Goal: Task Accomplishment & Management: Complete application form

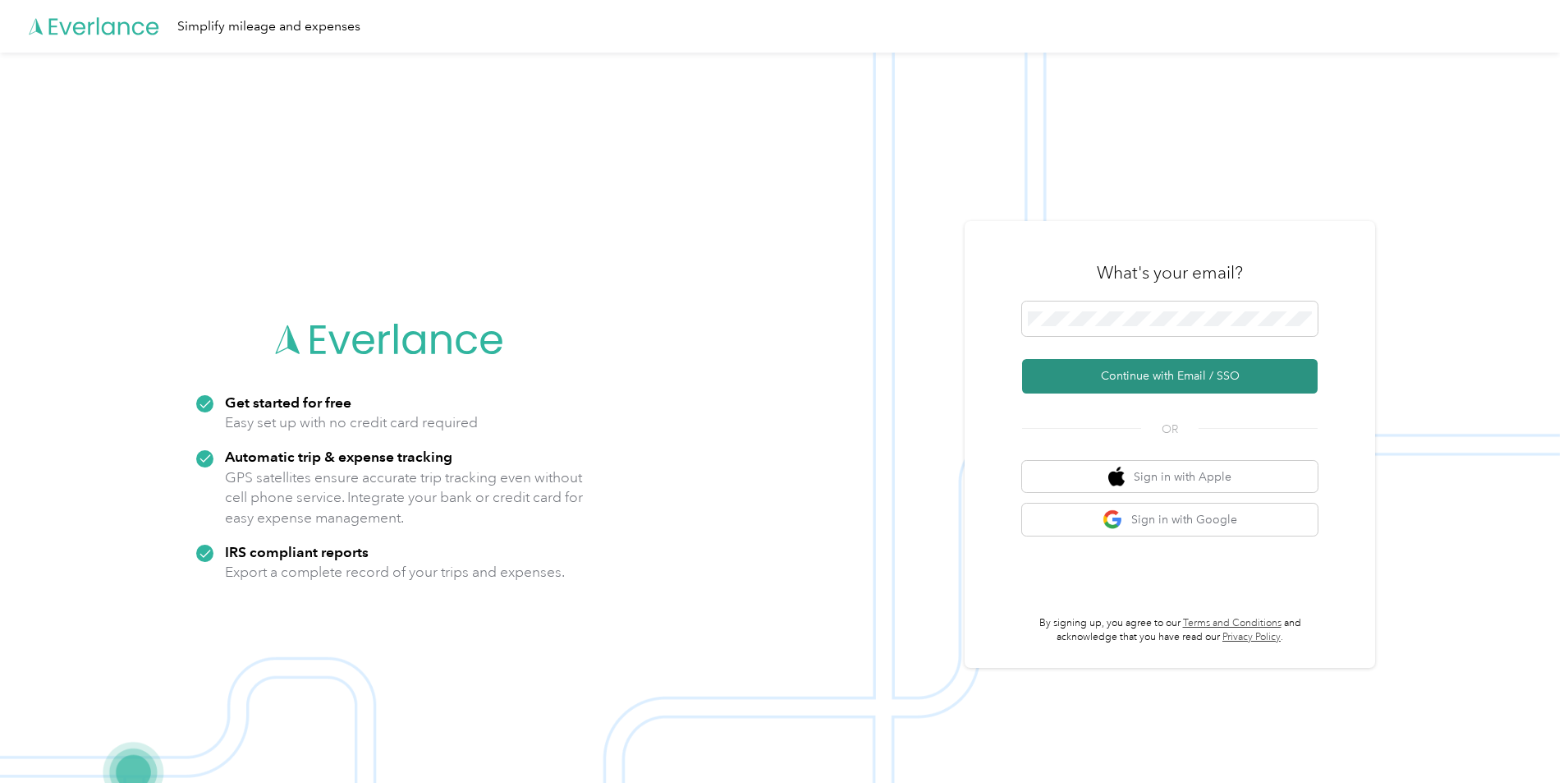
click at [1192, 380] on button "Continue with Email / SSO" at bounding box center [1170, 376] width 296 height 34
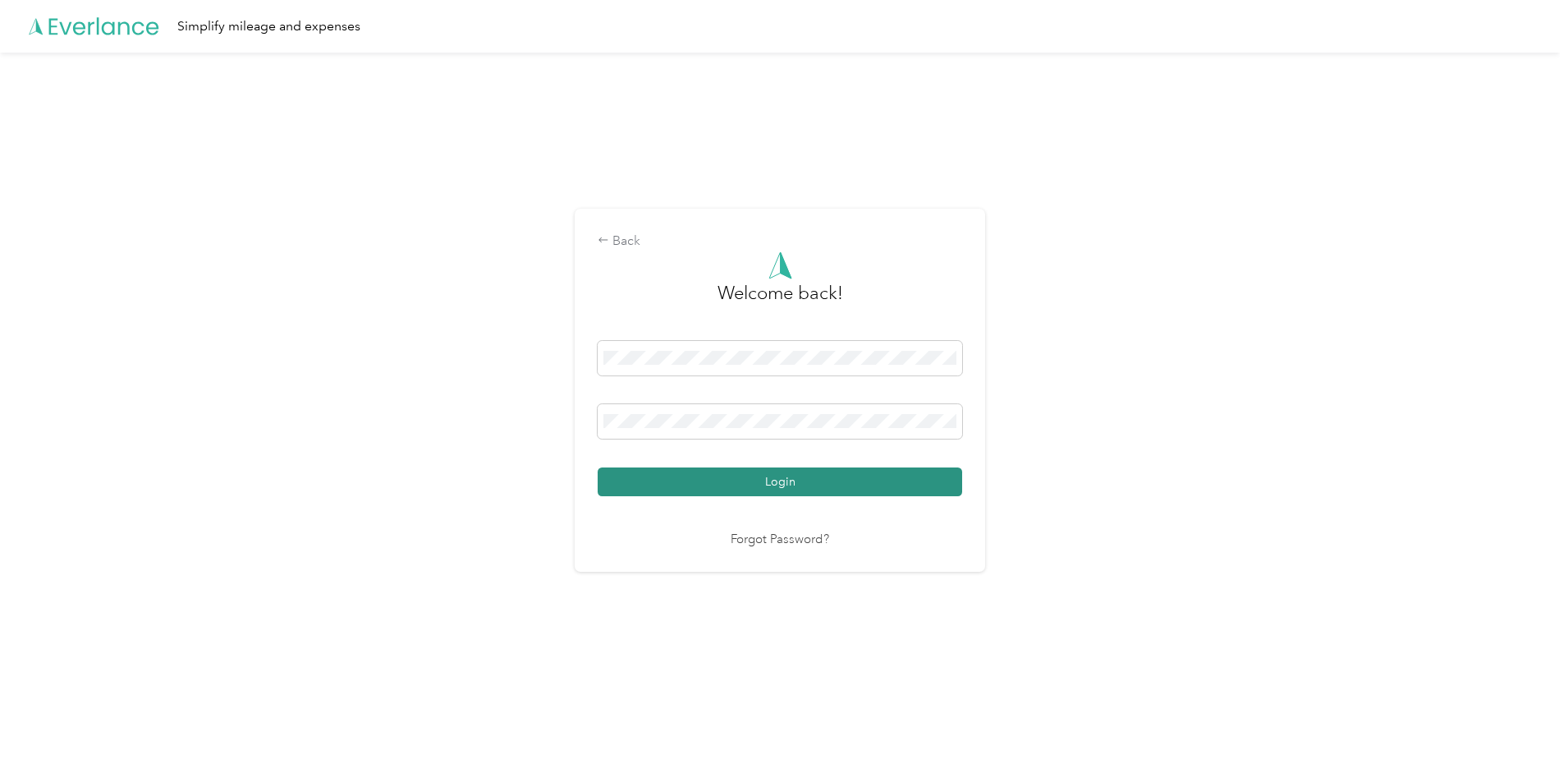
click at [851, 488] on button "Login" at bounding box center [780, 481] width 364 height 29
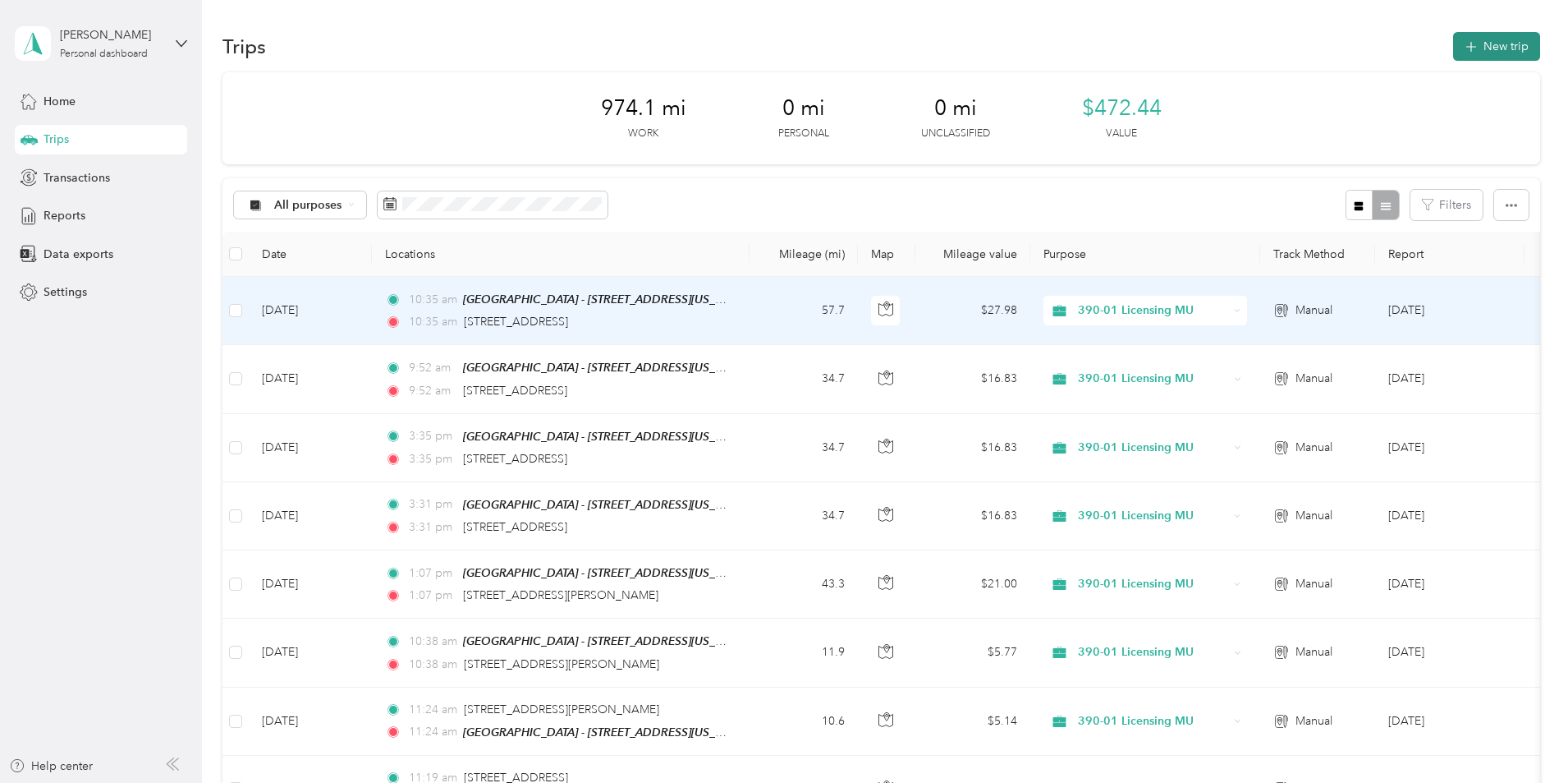
click at [1453, 51] on button "New trip" at bounding box center [1497, 46] width 87 height 29
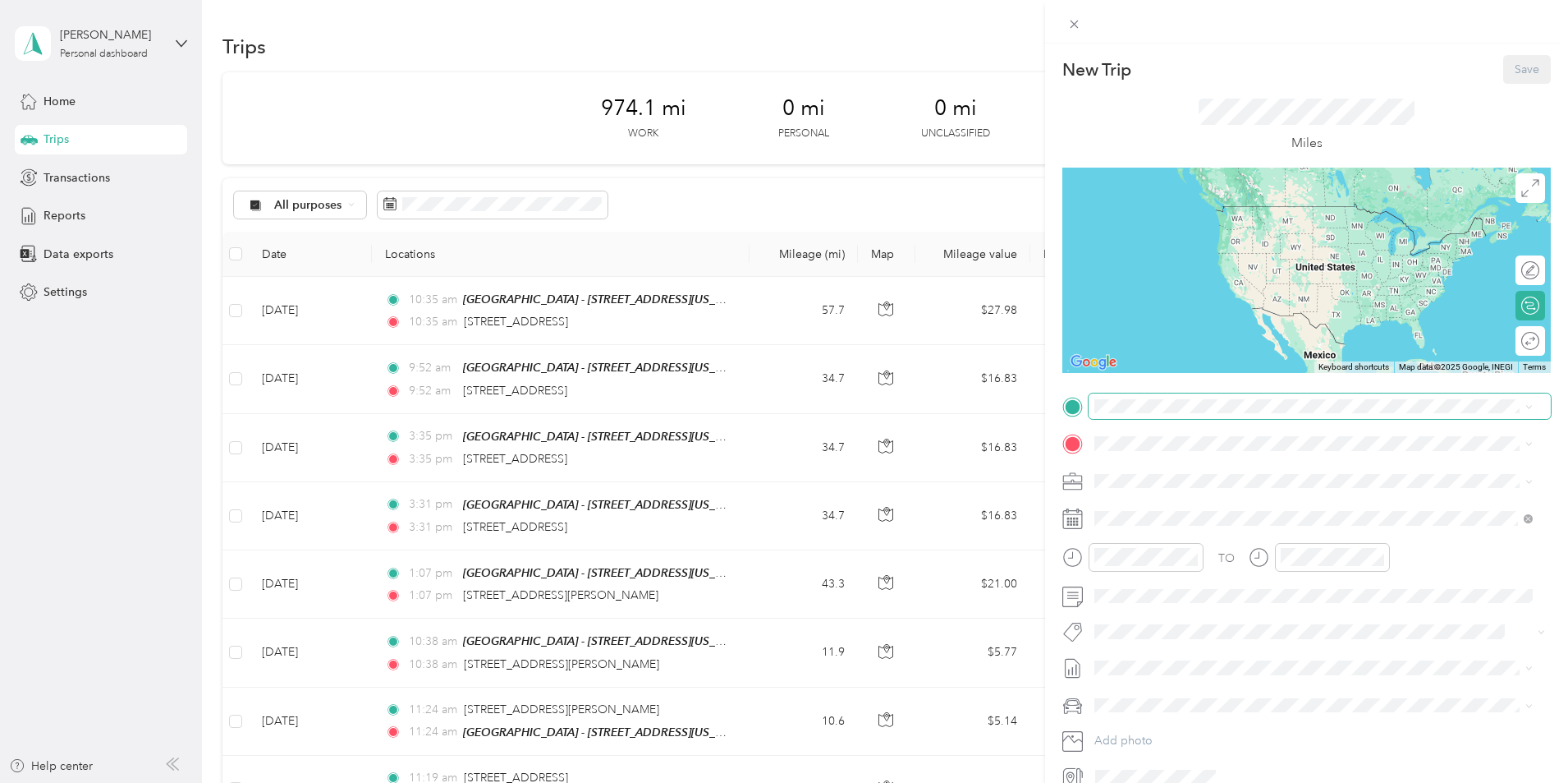
click at [1275, 416] on span at bounding box center [1319, 406] width 462 height 26
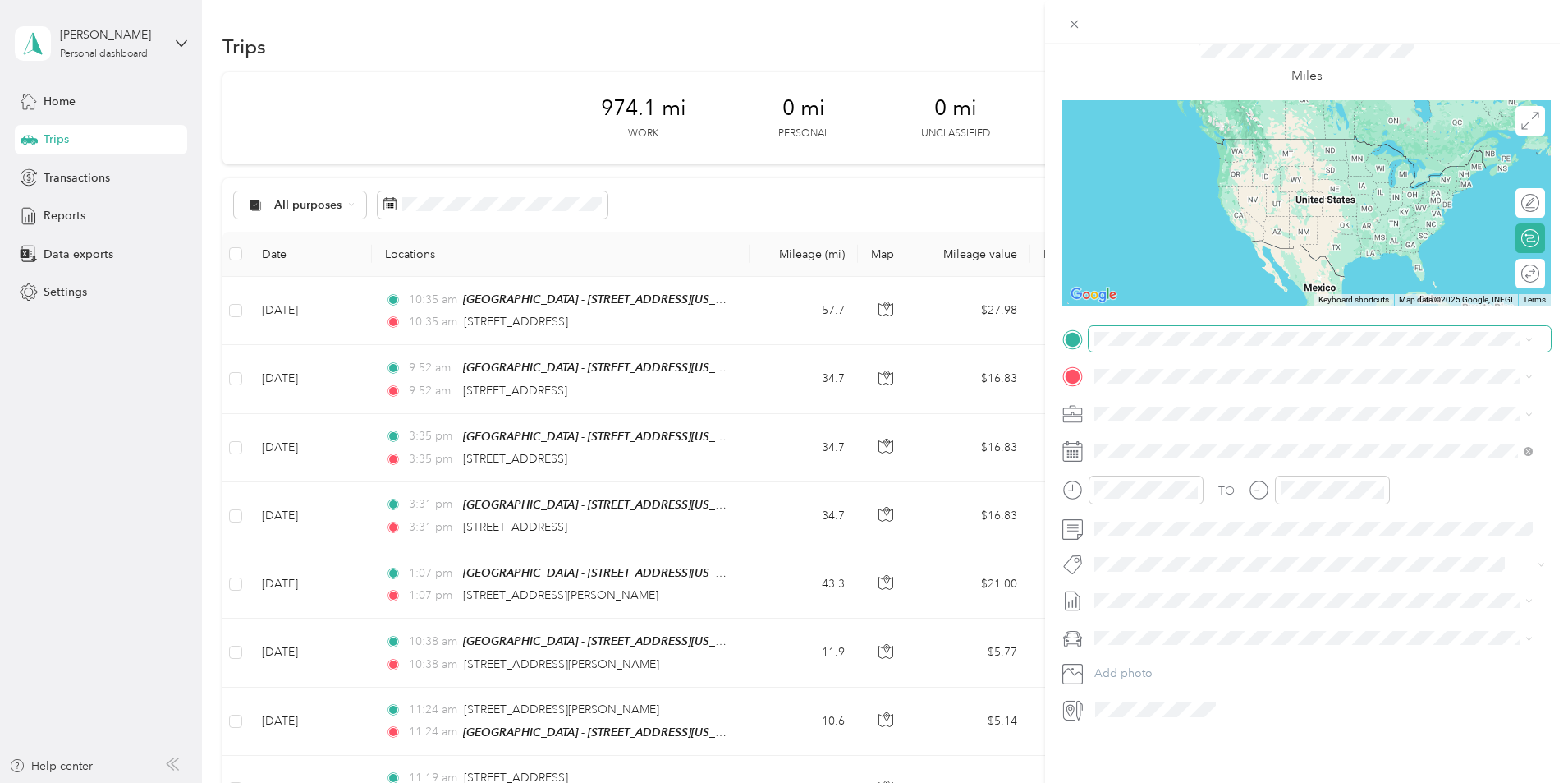
scroll to position [80, 0]
click at [1214, 375] on li "[STREET_ADDRESS][US_STATE]" at bounding box center [1314, 386] width 450 height 34
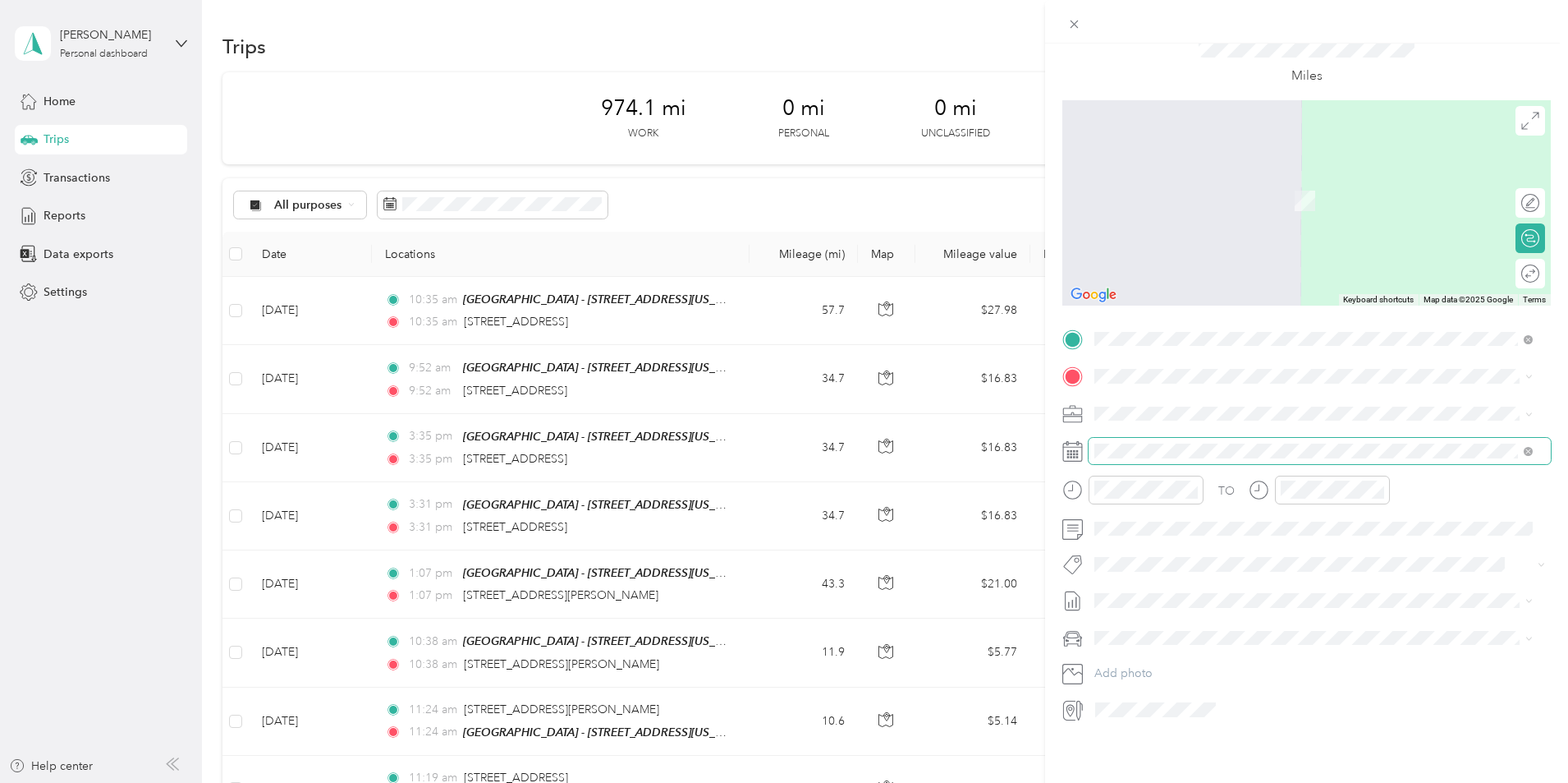
click at [1128, 438] on span at bounding box center [1319, 450] width 462 height 26
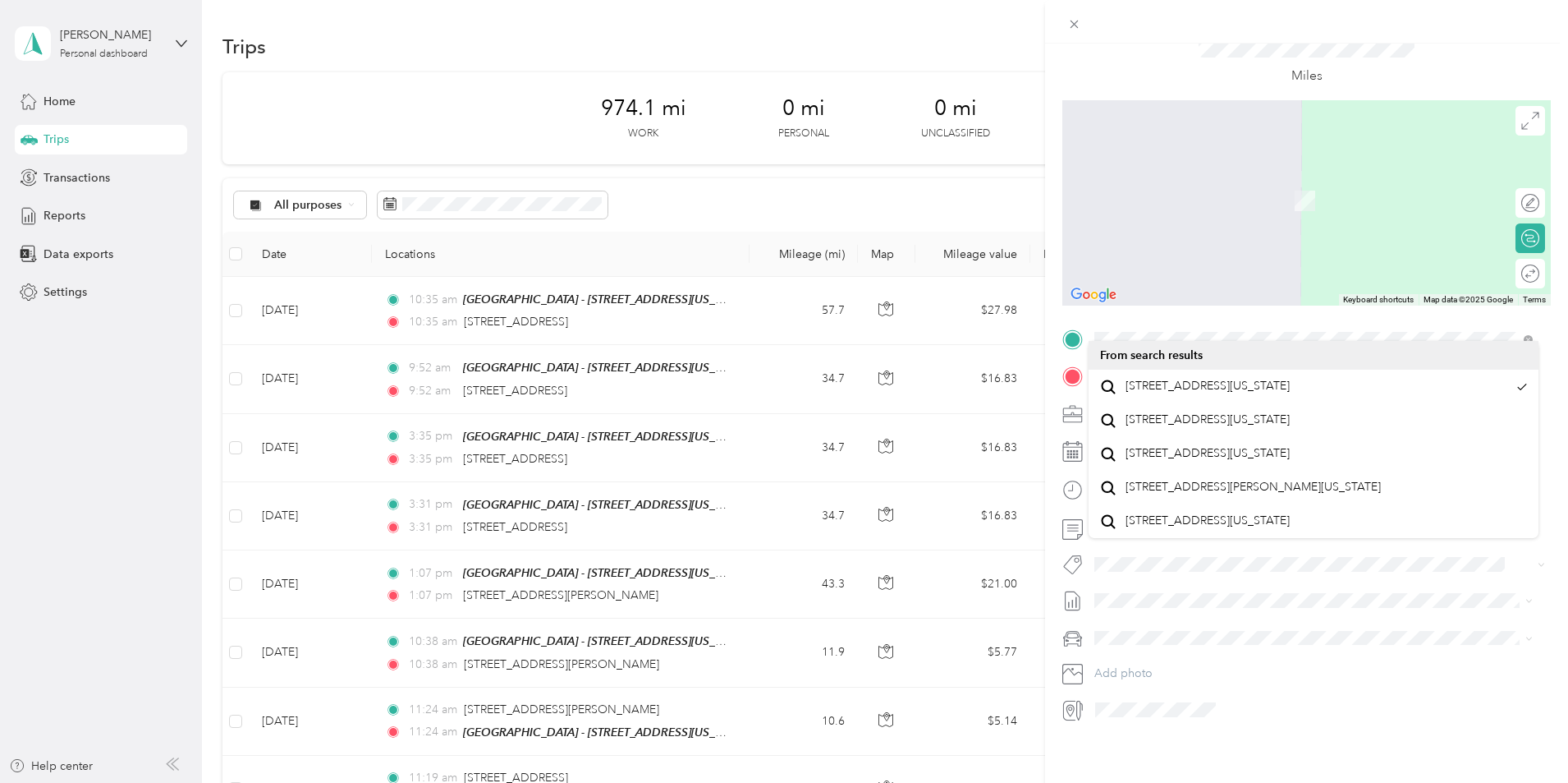
click at [1067, 372] on icon at bounding box center [1072, 376] width 20 height 20
click at [1088, 376] on div at bounding box center [1307, 376] width 489 height 26
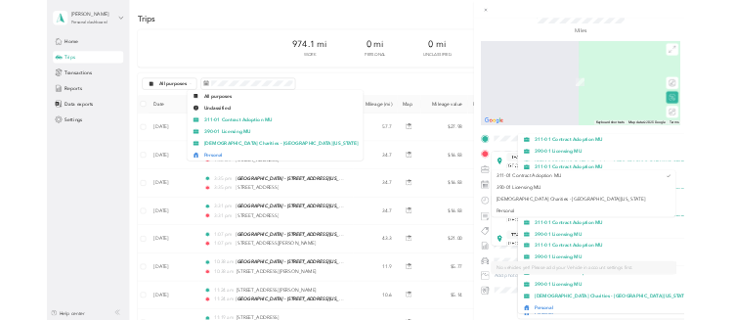
scroll to position [0, 0]
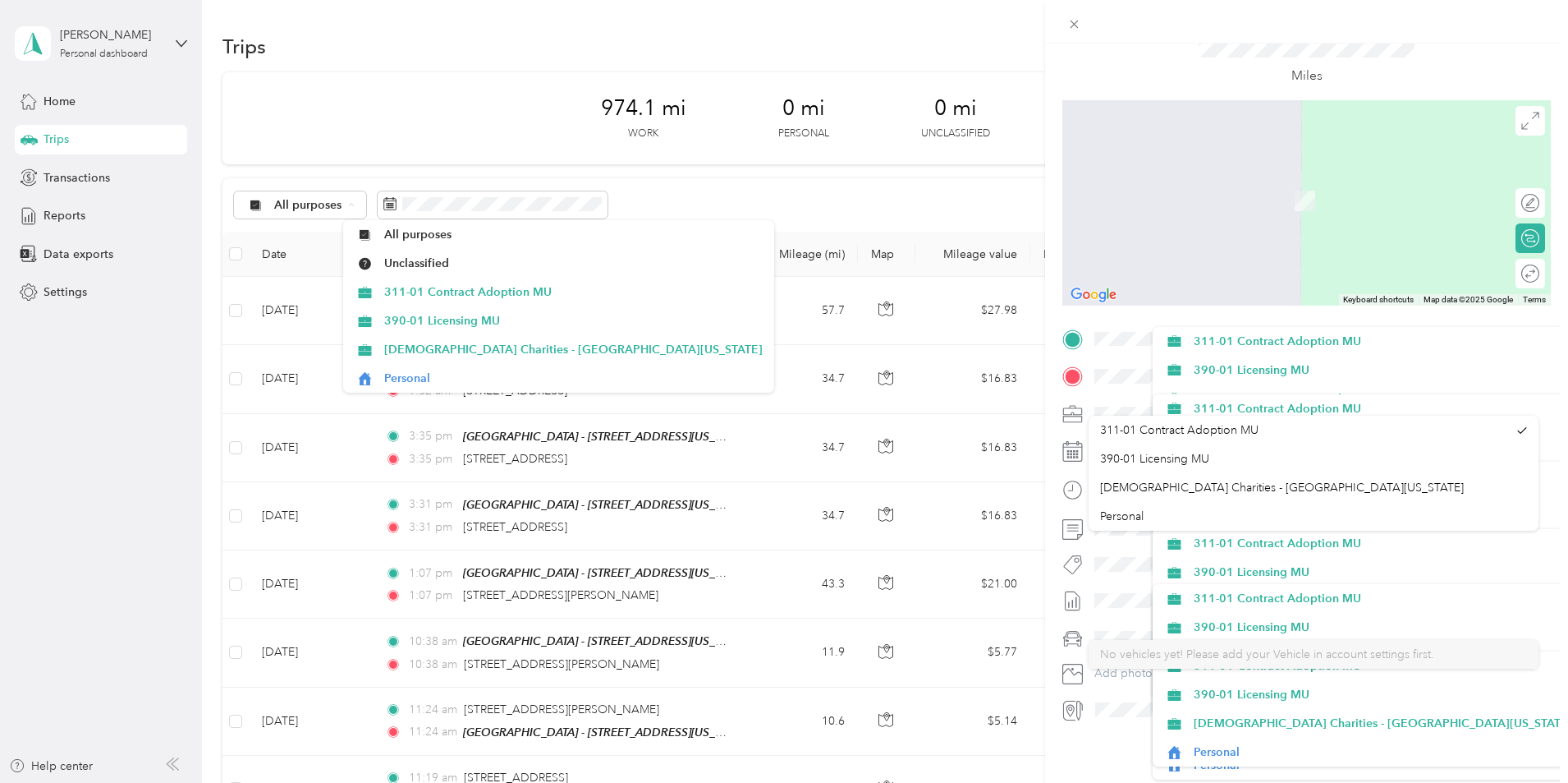
drag, startPoint x: 1529, startPoint y: 410, endPoint x: 1544, endPoint y: 493, distance: 84.3
click at [693, 75] on div "New Trip Save This trip cannot be edited because it is either under review, app…" at bounding box center [784, 392] width 1568 height 783
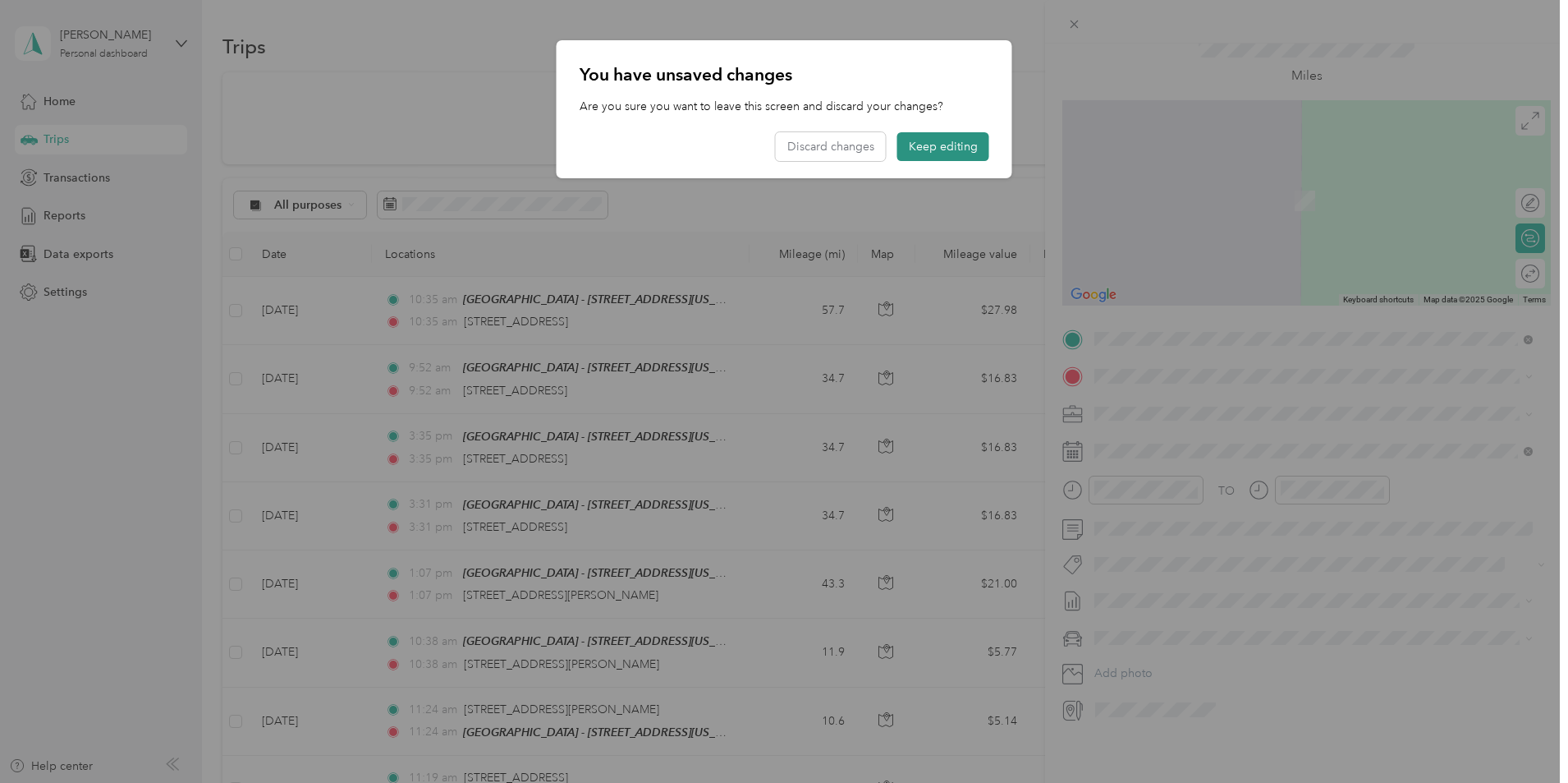
click at [953, 155] on button "Keep editing" at bounding box center [942, 146] width 92 height 29
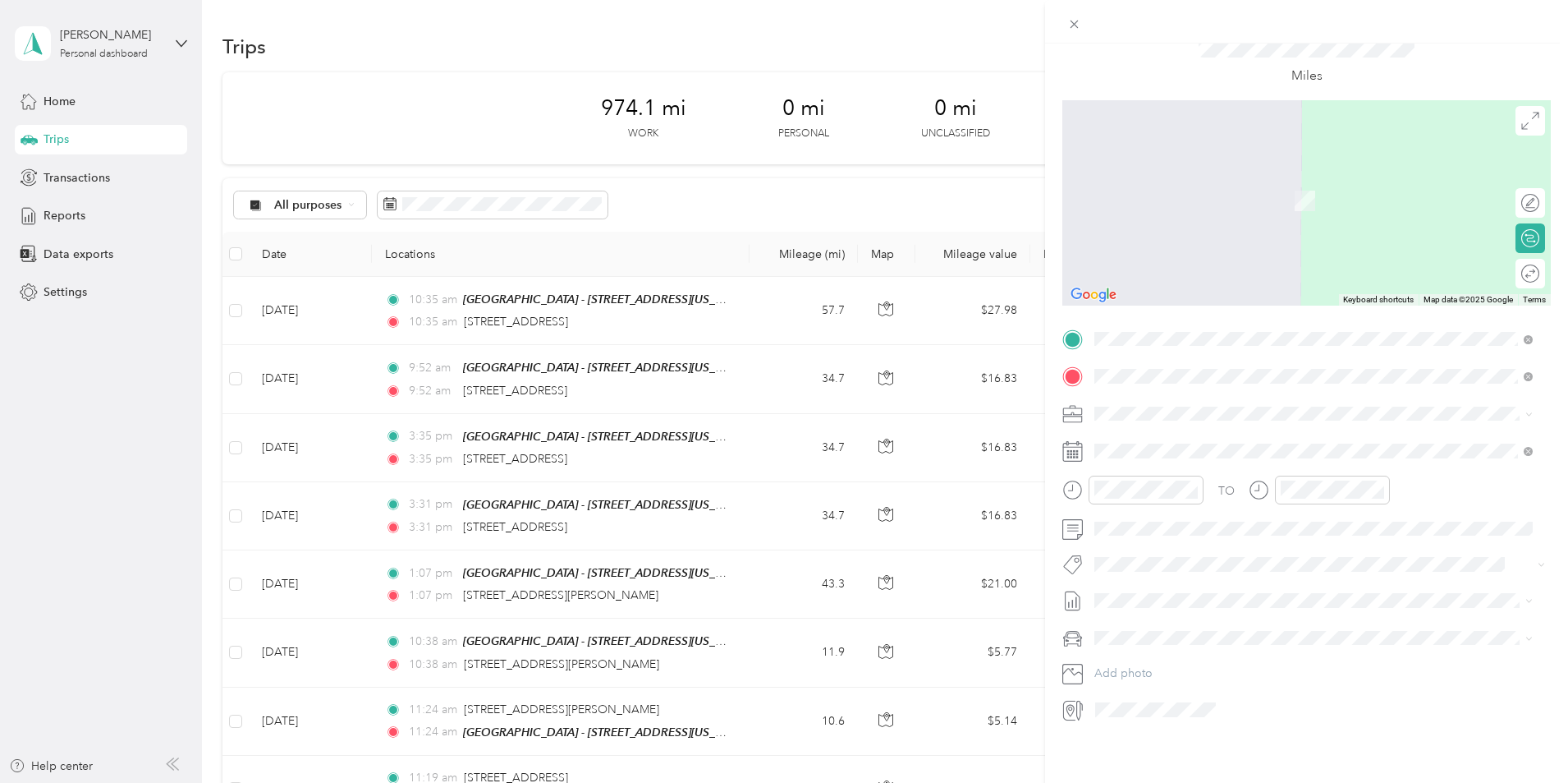
click at [1240, 428] on strong "Muskegon - [STREET_ADDRESS]" at bounding box center [1271, 432] width 176 height 15
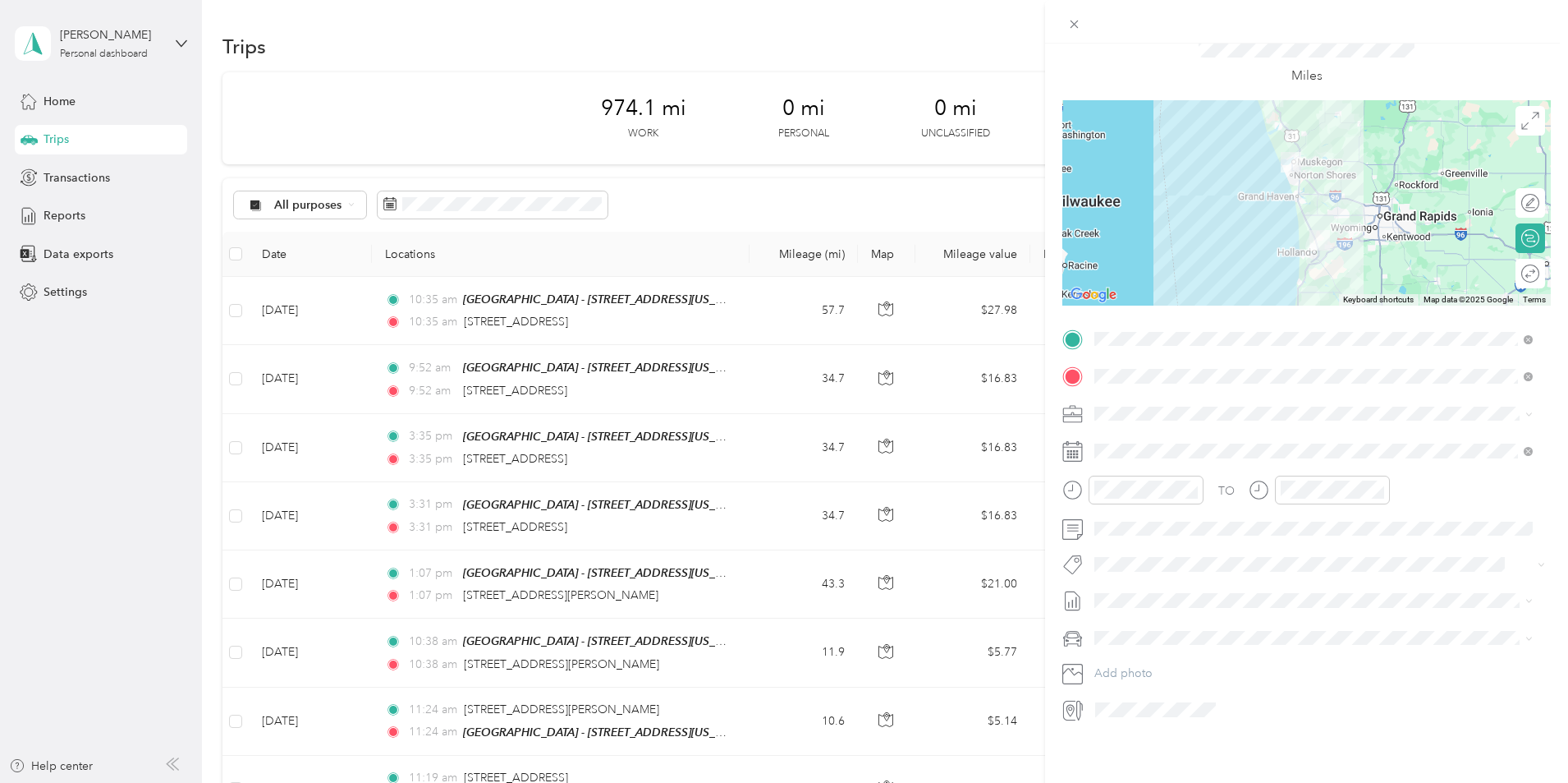
click at [1173, 452] on span "390-01 Licensing MU" at bounding box center [1155, 459] width 109 height 14
click at [1141, 448] on span at bounding box center [1319, 450] width 462 height 26
click at [1071, 454] on rect at bounding box center [1072, 455] width 3 height 3
click at [1134, 538] on icon at bounding box center [1135, 532] width 17 height 17
click at [1218, 692] on div "28" at bounding box center [1213, 691] width 21 height 20
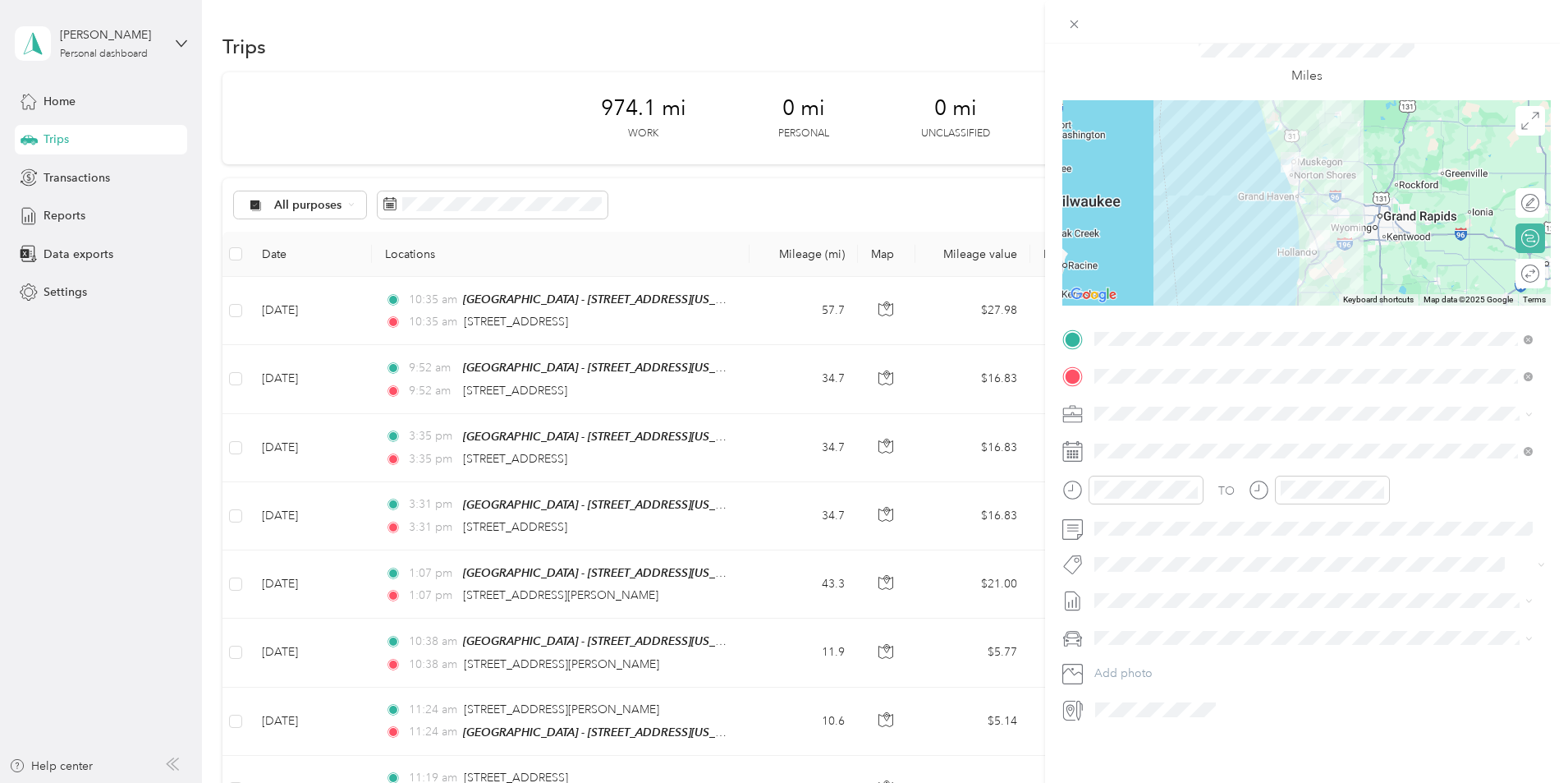
click at [1539, 268] on div "Round trip" at bounding box center [1539, 274] width 0 height 18
click at [1521, 265] on div at bounding box center [1522, 274] width 34 height 18
click at [1155, 50] on div "Miles" at bounding box center [1307, 59] width 489 height 84
click at [1207, 526] on span at bounding box center [1319, 528] width 462 height 26
click at [1092, 306] on div "New Trip Save This trip cannot be edited because it is either under review, app…" at bounding box center [1307, 355] width 489 height 735
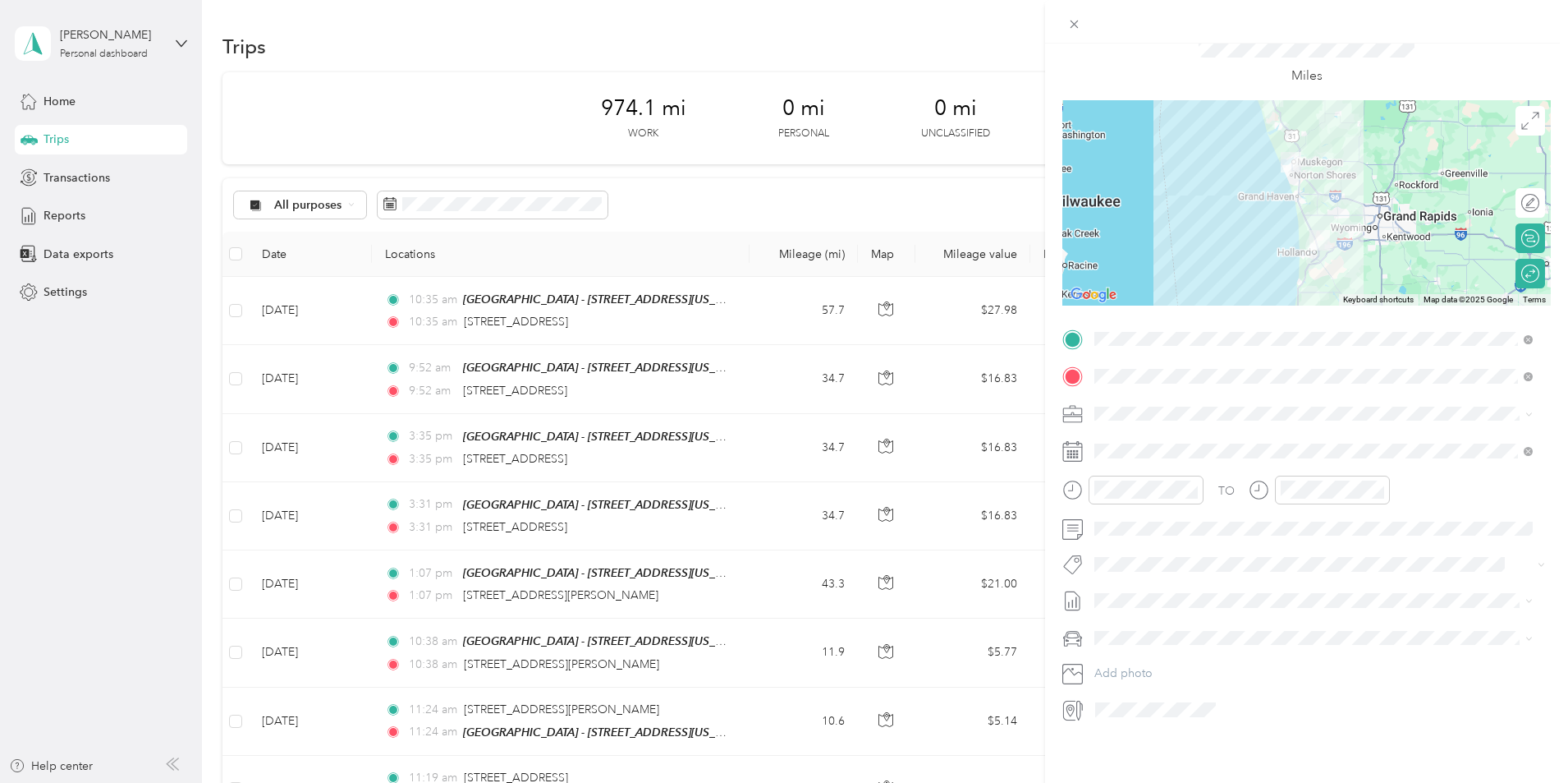
click at [1224, 47] on div "Miles" at bounding box center [1306, 58] width 216 height 55
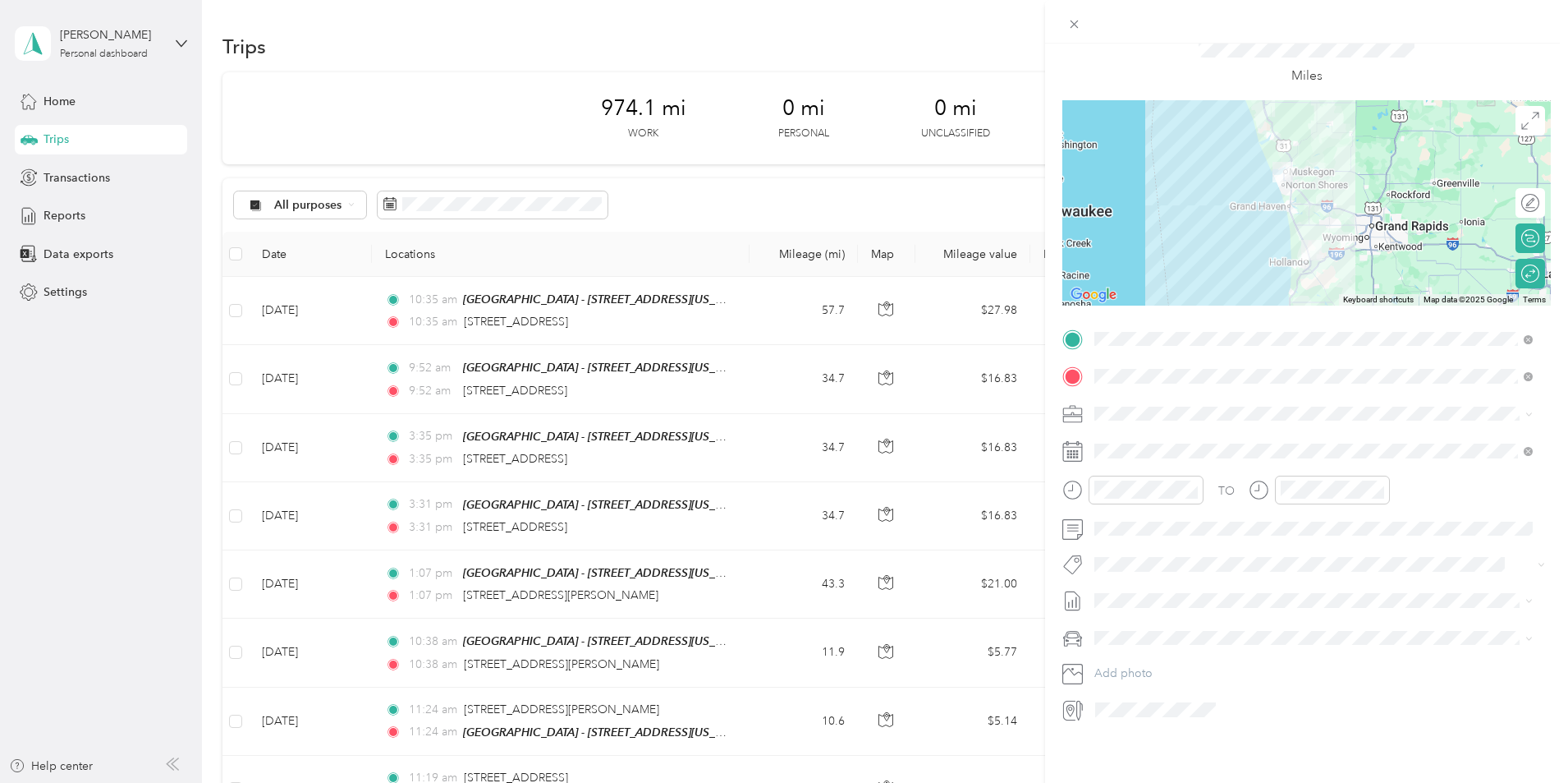
drag, startPoint x: 1141, startPoint y: 152, endPoint x: 1121, endPoint y: 148, distance: 20.4
click at [1121, 148] on div at bounding box center [1307, 202] width 489 height 205
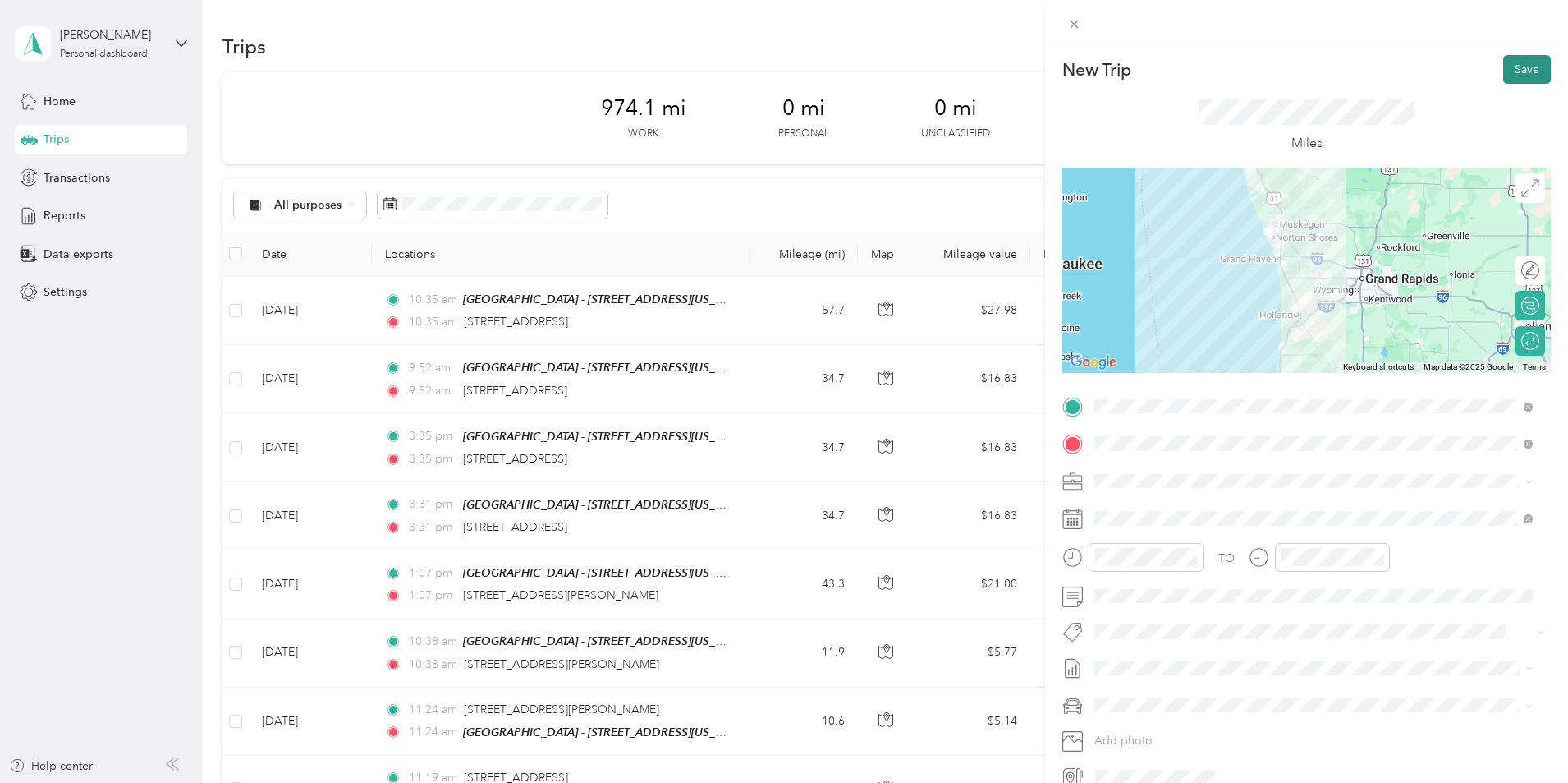
click at [1511, 68] on button "Save" at bounding box center [1527, 69] width 48 height 29
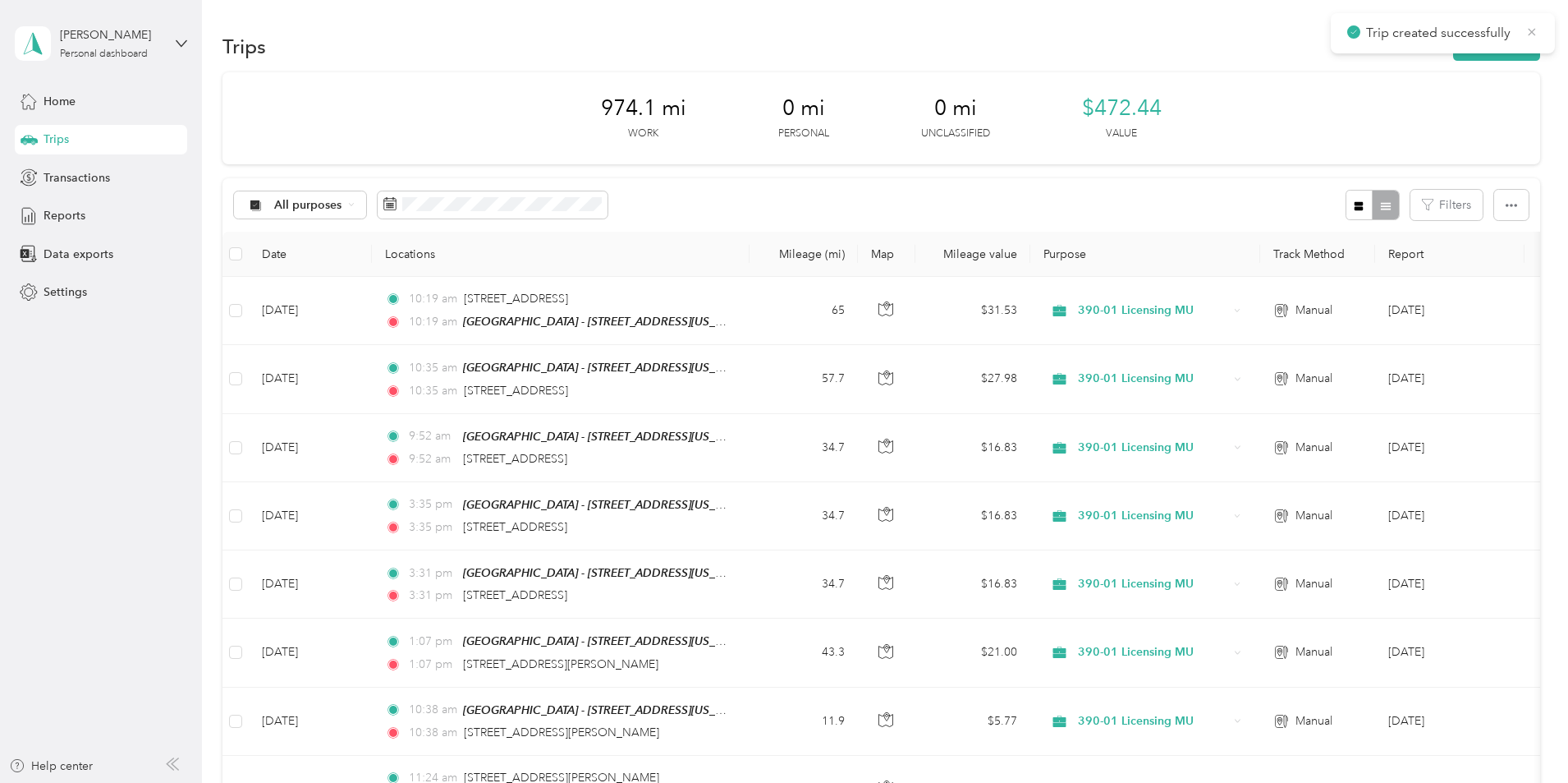
click at [1537, 33] on icon at bounding box center [1532, 32] width 13 height 15
click at [1453, 34] on button "New trip" at bounding box center [1497, 46] width 87 height 29
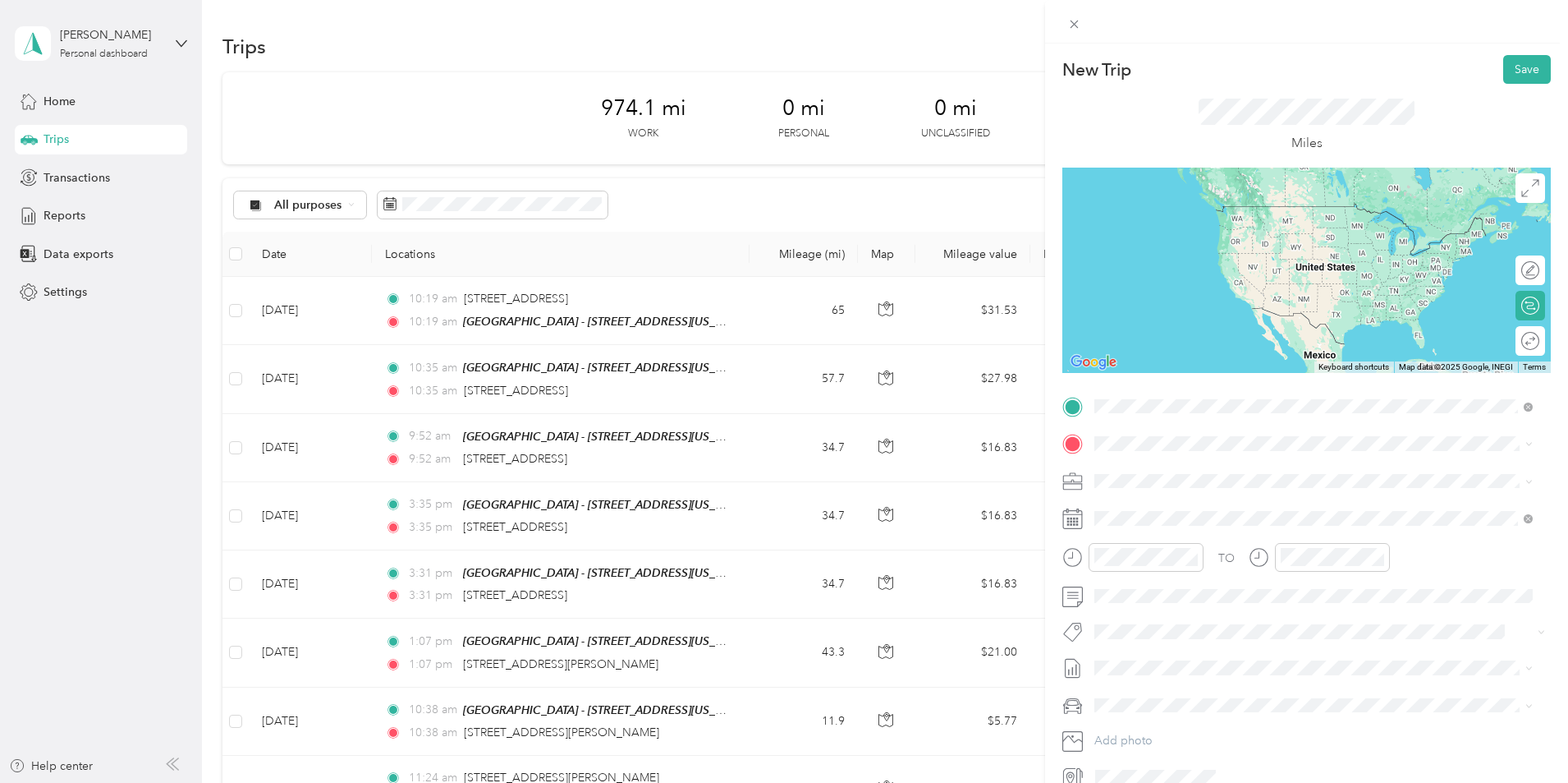
click at [1250, 507] on span "[STREET_ADDRESS][US_STATE]" at bounding box center [1208, 500] width 165 height 15
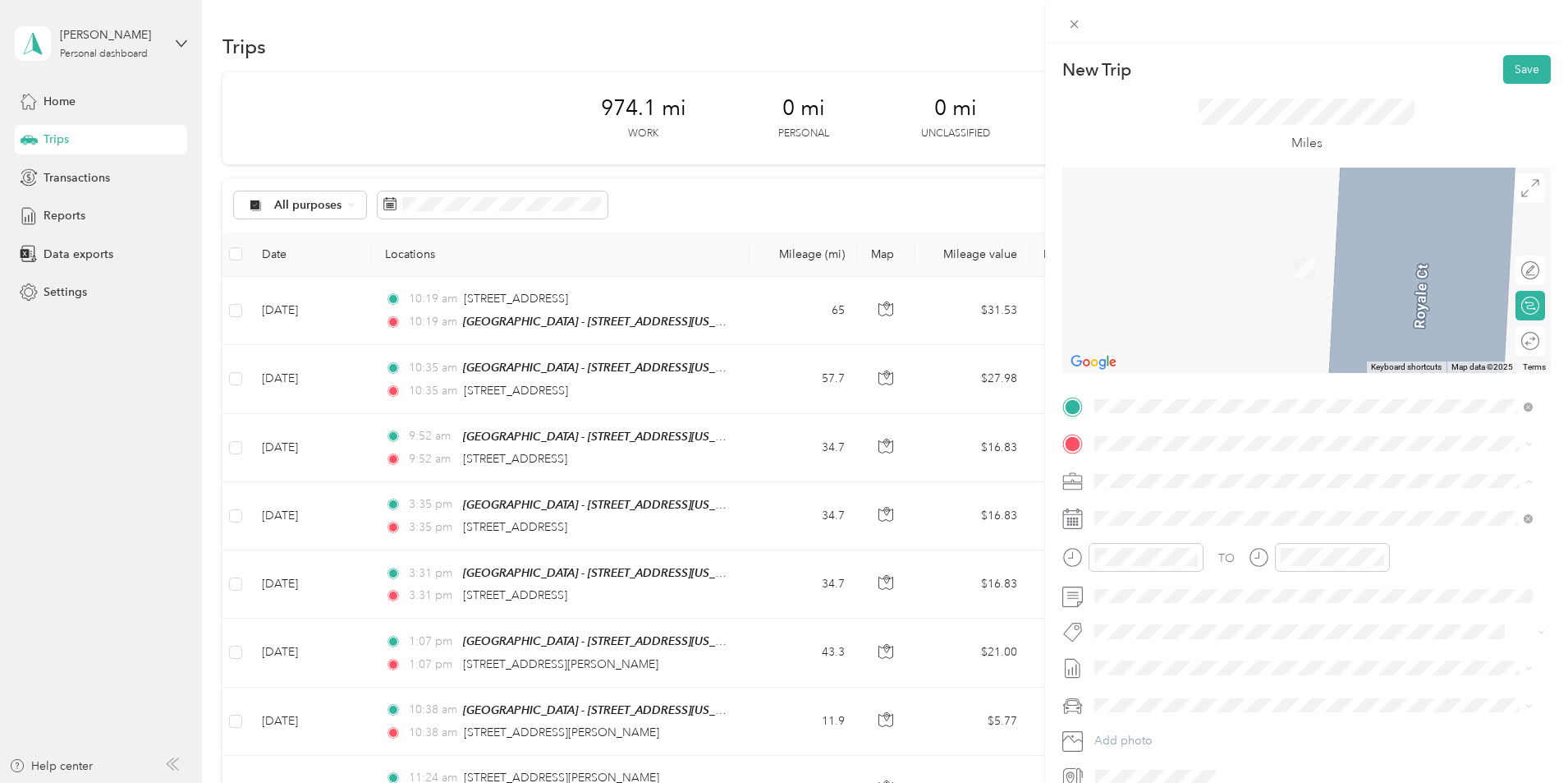
click at [1190, 531] on span "390-01 Licensing MU" at bounding box center [1155, 538] width 109 height 14
click at [1240, 507] on strong "Muskegon - [STREET_ADDRESS]" at bounding box center [1271, 512] width 176 height 15
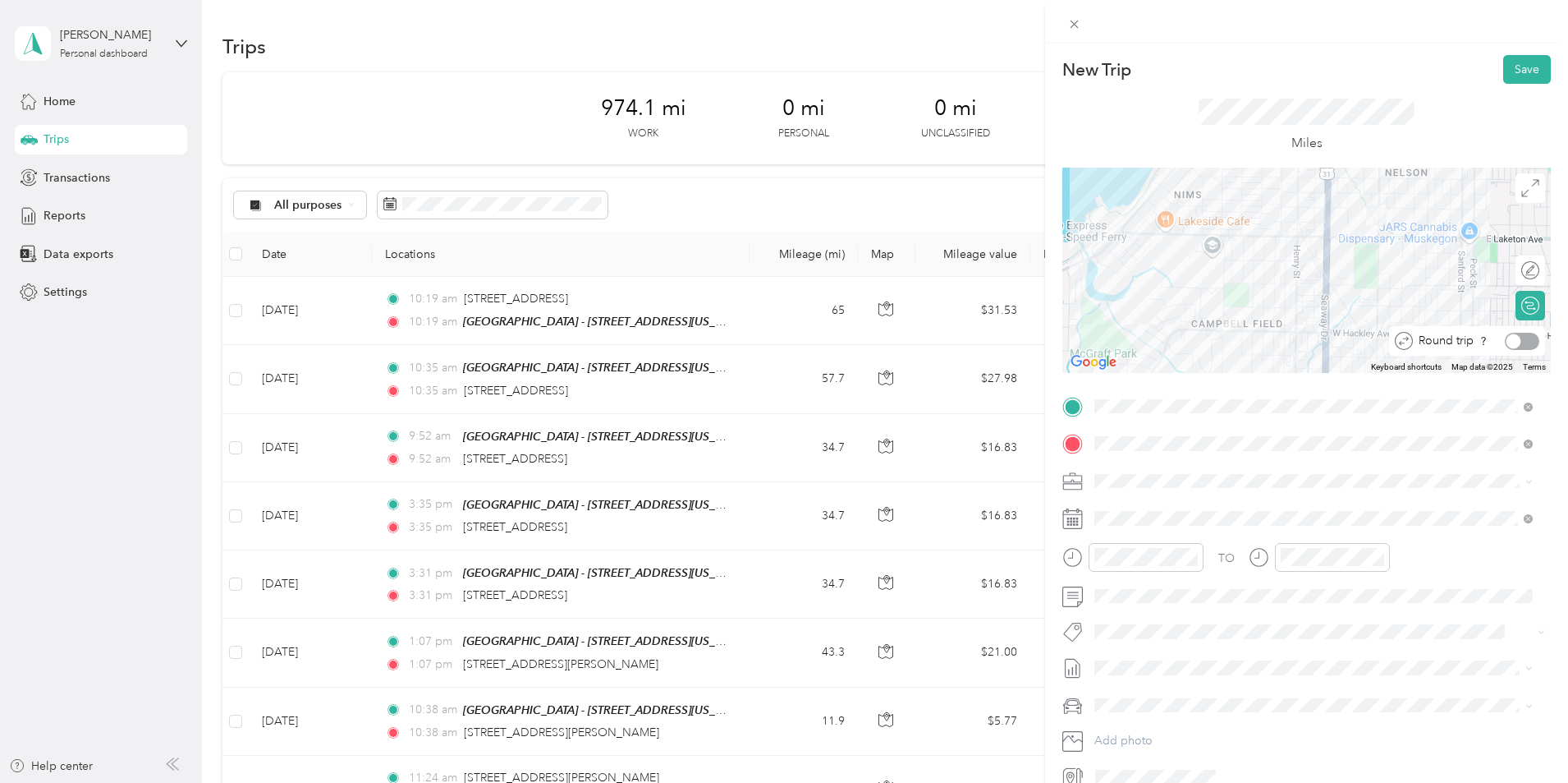
click at [1511, 335] on div "Round trip" at bounding box center [1476, 341] width 127 height 18
click at [1513, 339] on div at bounding box center [1522, 341] width 34 height 18
click at [1375, 132] on div "Miles" at bounding box center [1306, 125] width 216 height 55
click at [1525, 67] on button "Save" at bounding box center [1527, 69] width 48 height 29
